Goal: Check status

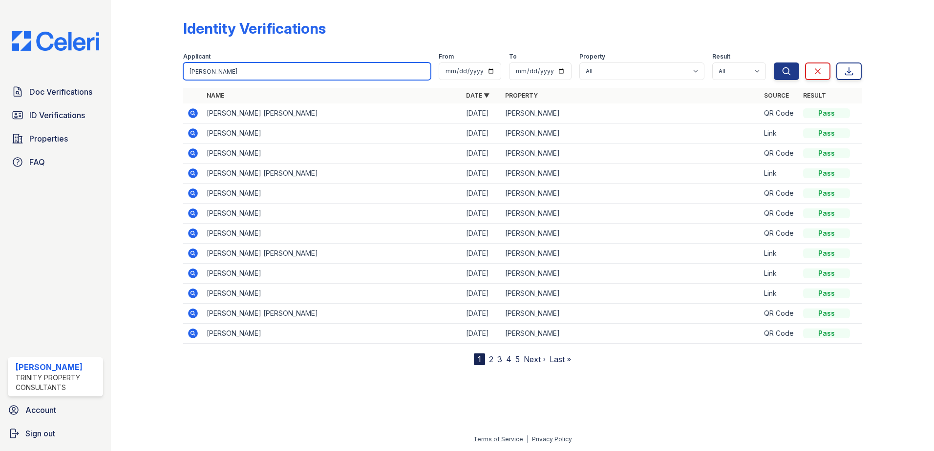
drag, startPoint x: 155, startPoint y: 72, endPoint x: 132, endPoint y: 72, distance: 23.0
click at [133, 72] on div "Identity Verifications Filter Applicant marie From To Property All ReNew Waltha…" at bounding box center [522, 190] width 792 height 381
type input "Henry"
click at [773, 63] on button "Search" at bounding box center [785, 72] width 25 height 18
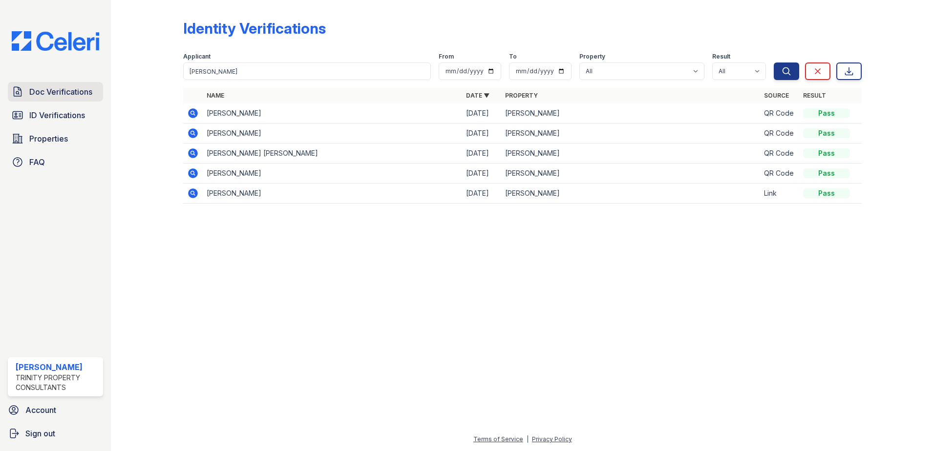
click at [61, 92] on span "Doc Verifications" at bounding box center [60, 92] width 63 height 12
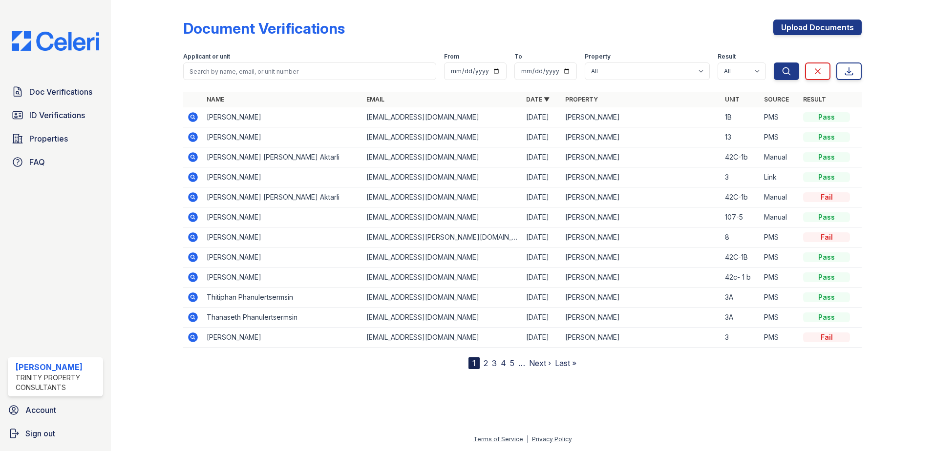
click at [197, 179] on icon at bounding box center [193, 177] width 10 height 10
